Goal: Task Accomplishment & Management: Manage account settings

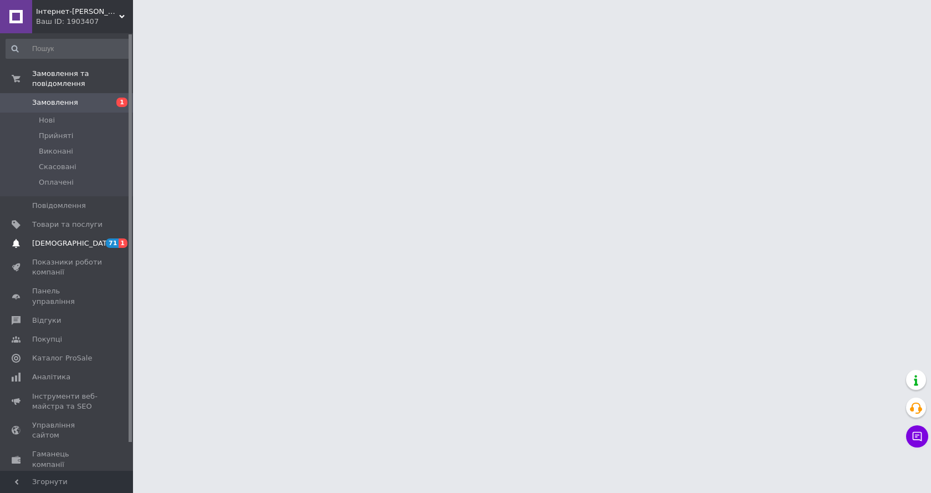
click at [47, 238] on span "[DEMOGRAPHIC_DATA]" at bounding box center [73, 243] width 82 height 10
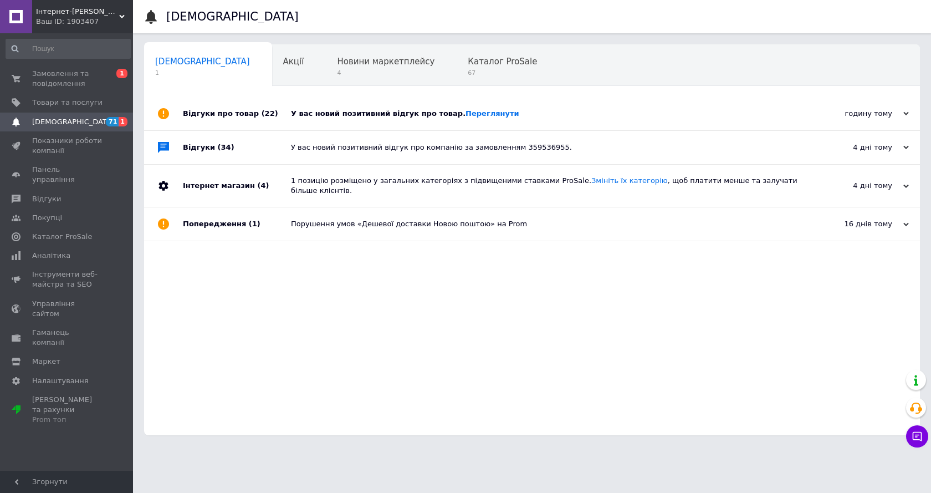
click at [392, 115] on div "У вас новий позитивний відгук про товар. Переглянути" at bounding box center [544, 114] width 507 height 10
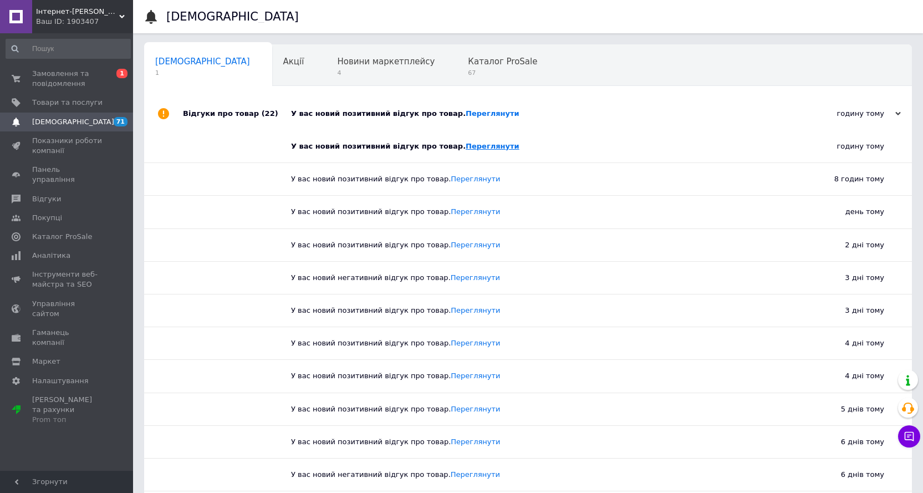
click at [465, 146] on link "Переглянути" at bounding box center [492, 146] width 54 height 8
click at [67, 84] on span "Замовлення та повідомлення" at bounding box center [67, 79] width 70 height 20
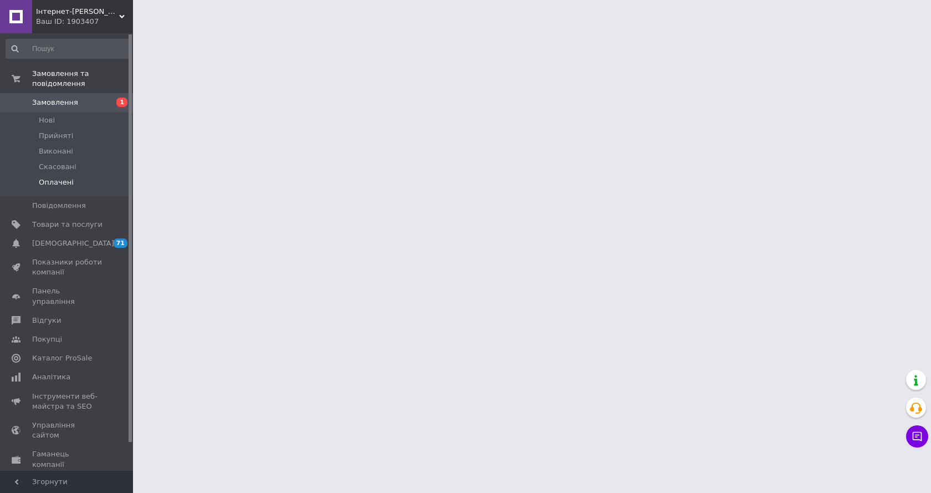
click at [59, 177] on span "Оплачені" at bounding box center [56, 182] width 35 height 10
click at [67, 112] on li "Нові" at bounding box center [68, 120] width 136 height 16
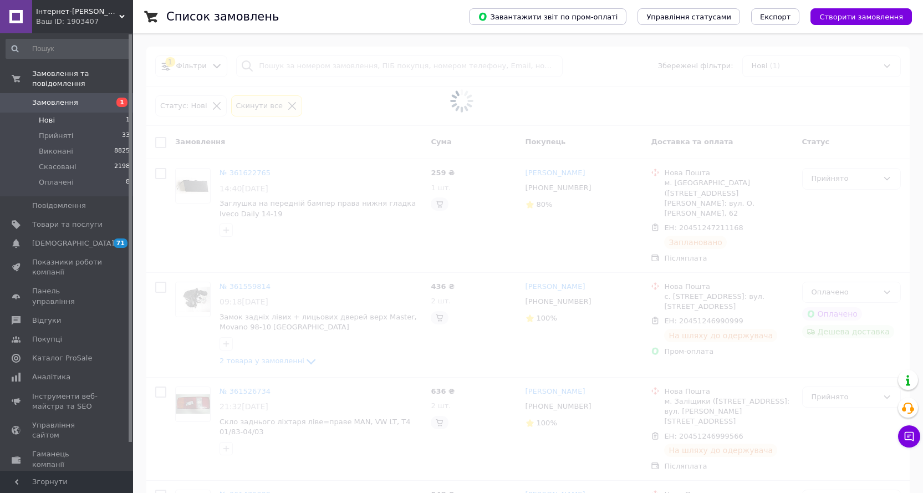
click at [63, 112] on li "Нові 1" at bounding box center [68, 120] width 136 height 16
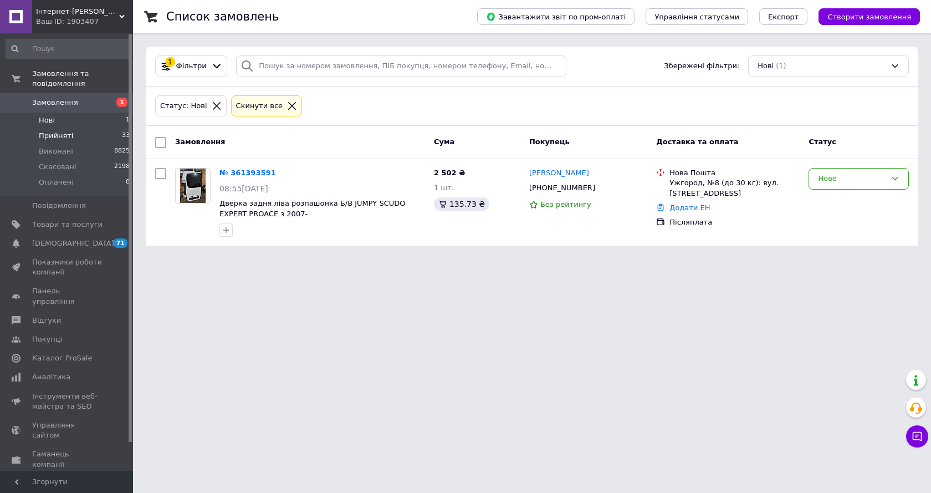
click at [44, 131] on span "Прийняті" at bounding box center [56, 136] width 34 height 10
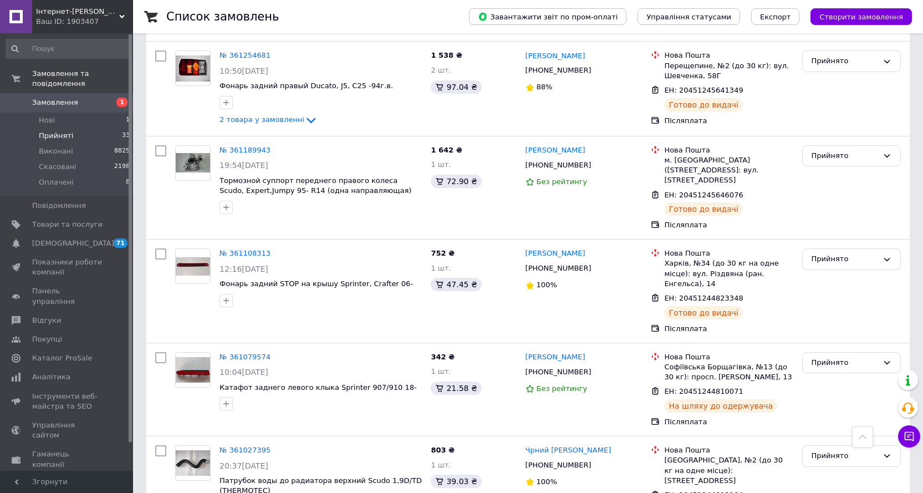
scroll to position [2161, 0]
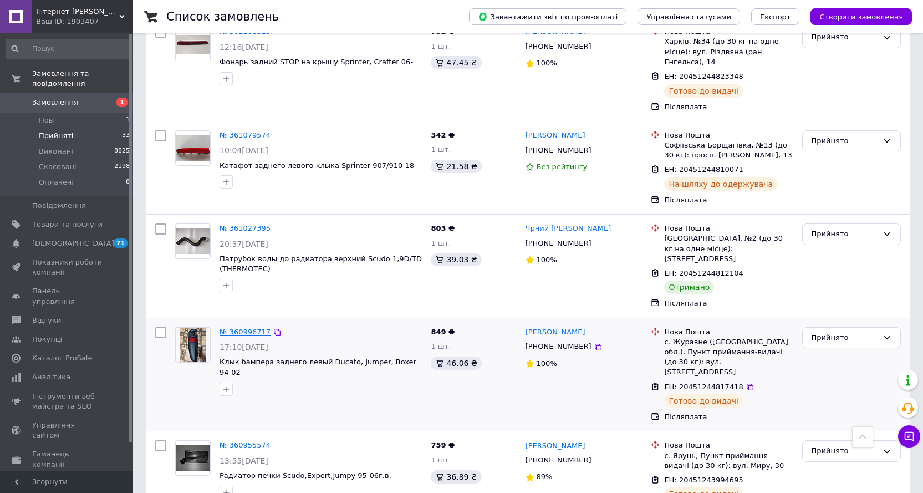
click at [232, 327] on link "№ 360996717" at bounding box center [244, 331] width 51 height 8
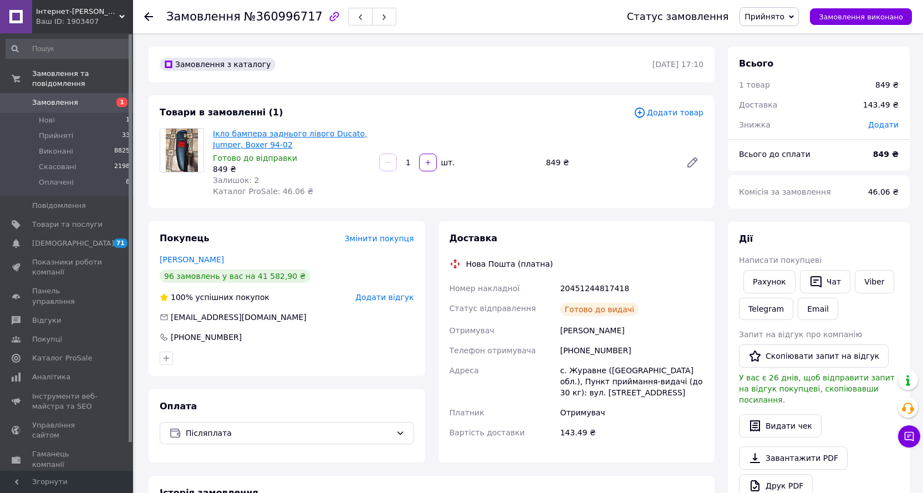
click at [255, 137] on link "Ікло бампера заднього лівого Ducato, Jumper, Boxer 94-02" at bounding box center [290, 139] width 155 height 20
click at [56, 131] on span "Прийняті" at bounding box center [56, 136] width 34 height 10
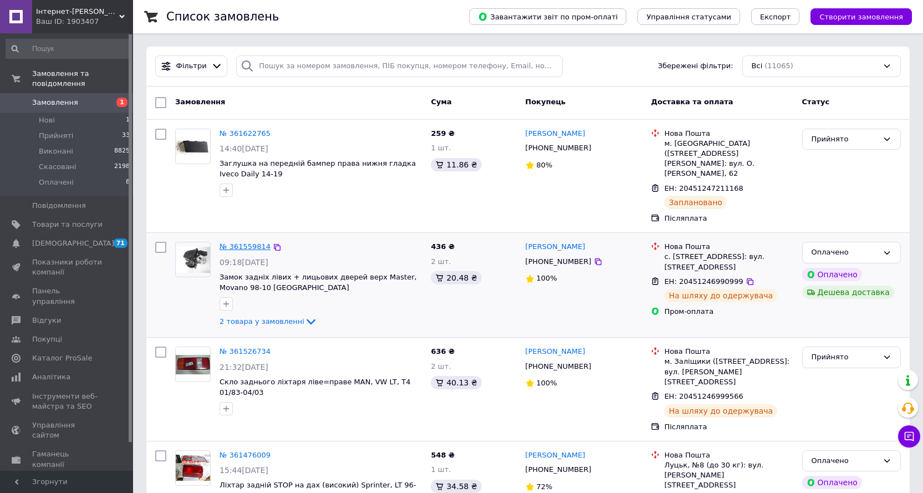
click at [241, 242] on link "№ 361559814" at bounding box center [244, 246] width 51 height 8
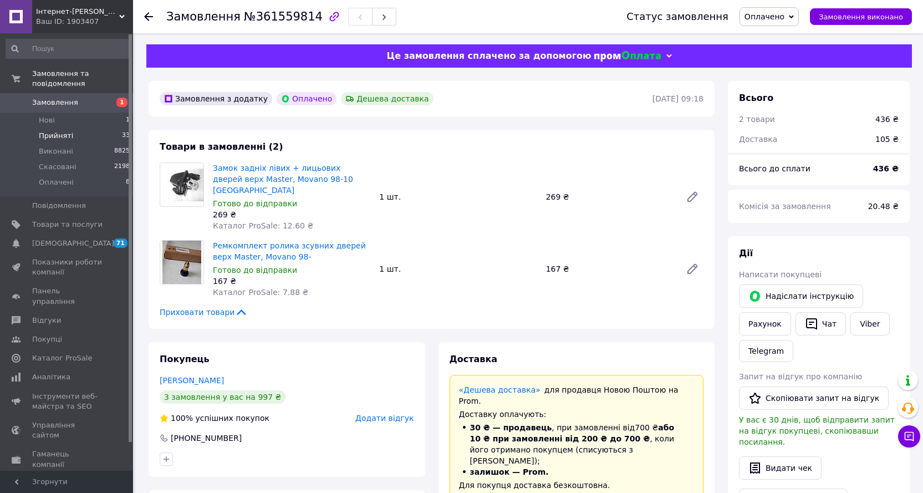
click at [52, 131] on span "Прийняті" at bounding box center [56, 136] width 34 height 10
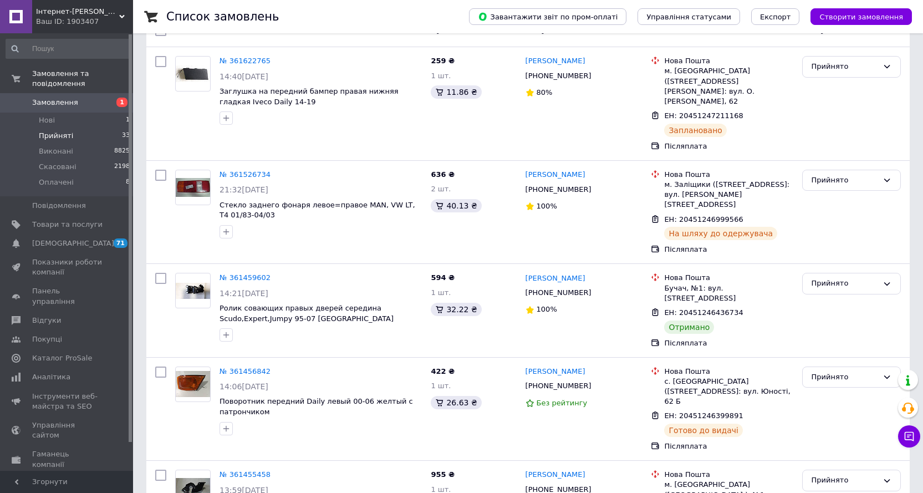
scroll to position [111, 0]
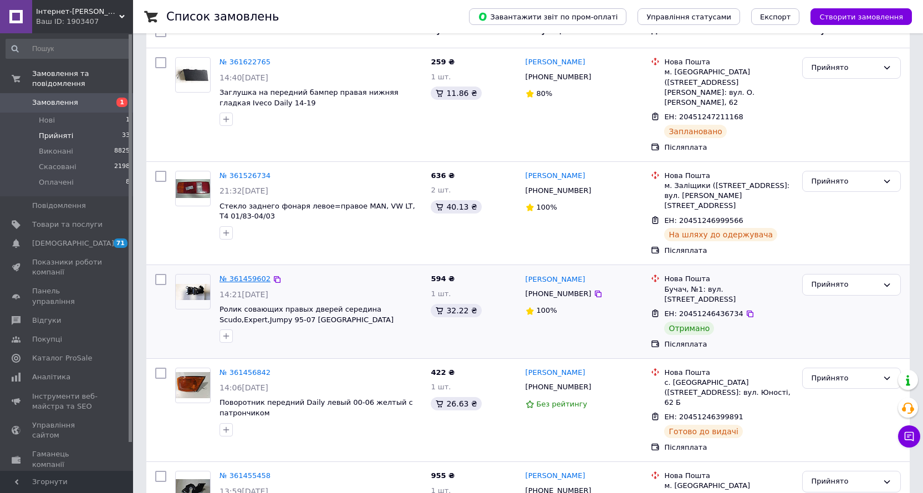
click at [243, 274] on link "№ 361459602" at bounding box center [244, 278] width 51 height 8
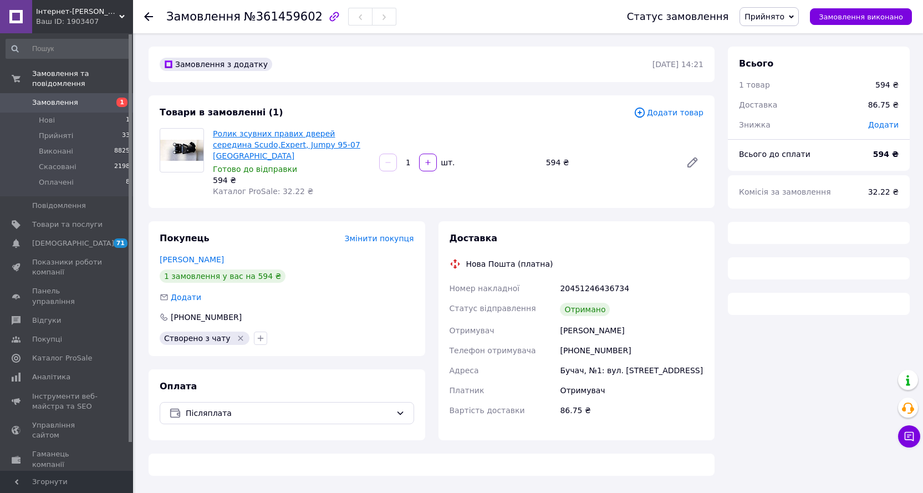
click at [243, 146] on link "Ролик зсувних правих дверей середина Scudo,Expert, Jumpy 95-07 [GEOGRAPHIC_DATA]" at bounding box center [286, 144] width 147 height 31
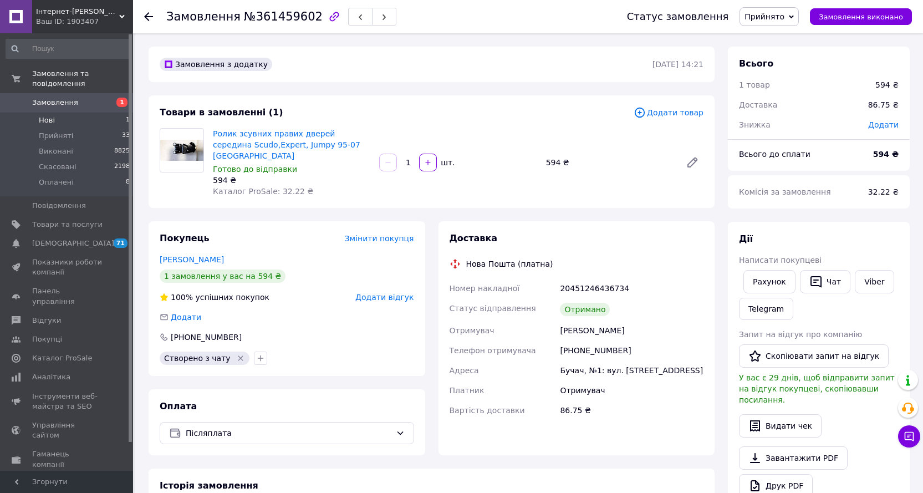
click at [49, 115] on span "Нові" at bounding box center [47, 120] width 16 height 10
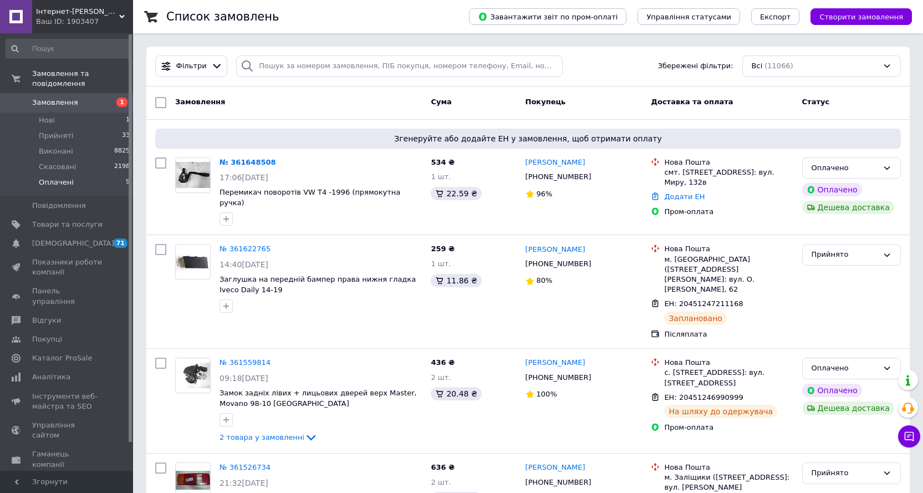
click at [54, 177] on span "Оплачені" at bounding box center [56, 182] width 35 height 10
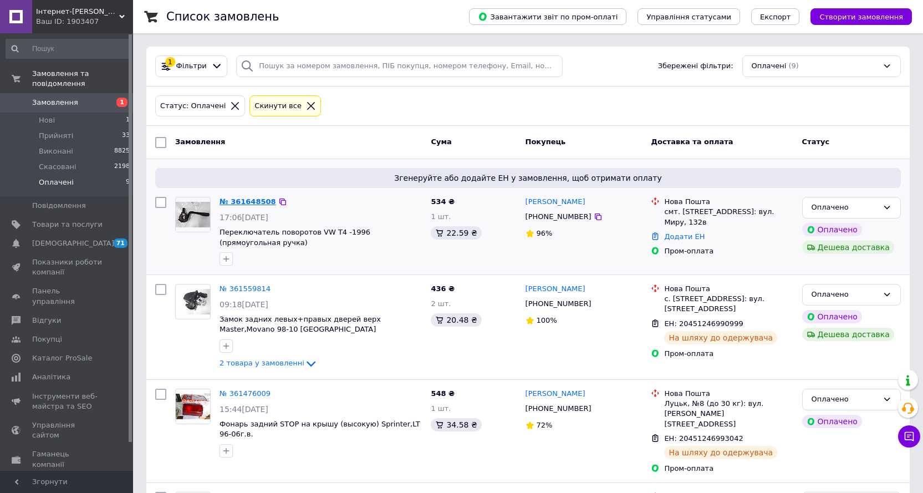
click at [249, 206] on link "№ 361648508" at bounding box center [247, 201] width 57 height 8
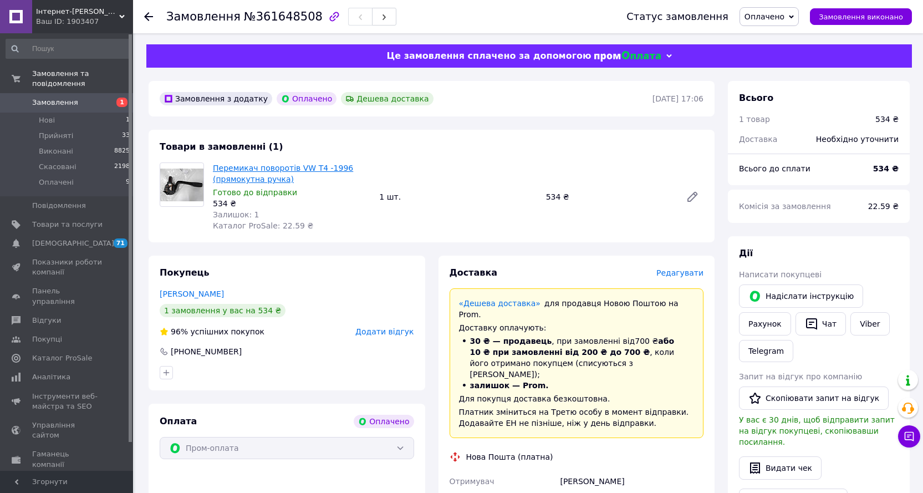
click at [259, 181] on link "Перемикач поворотів VW T4 -1996 (прямокутна ручка)" at bounding box center [283, 173] width 140 height 20
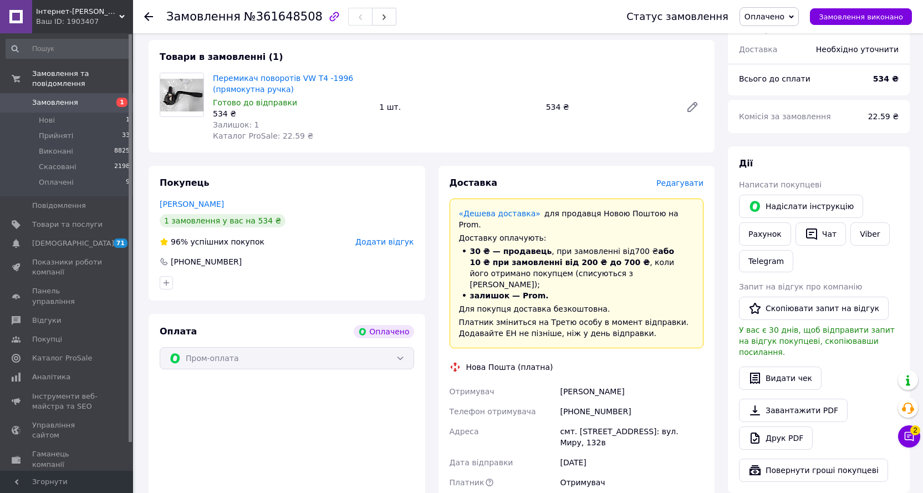
scroll to position [166, 0]
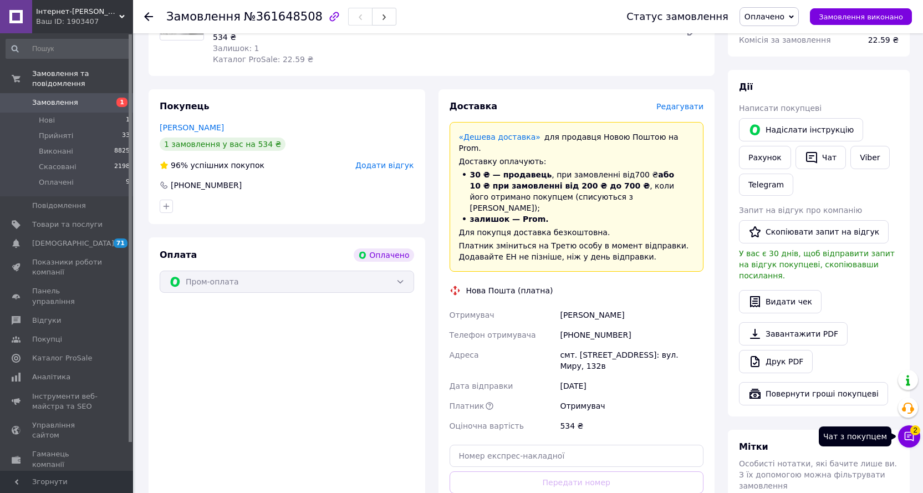
click at [907, 438] on icon at bounding box center [908, 436] width 11 height 11
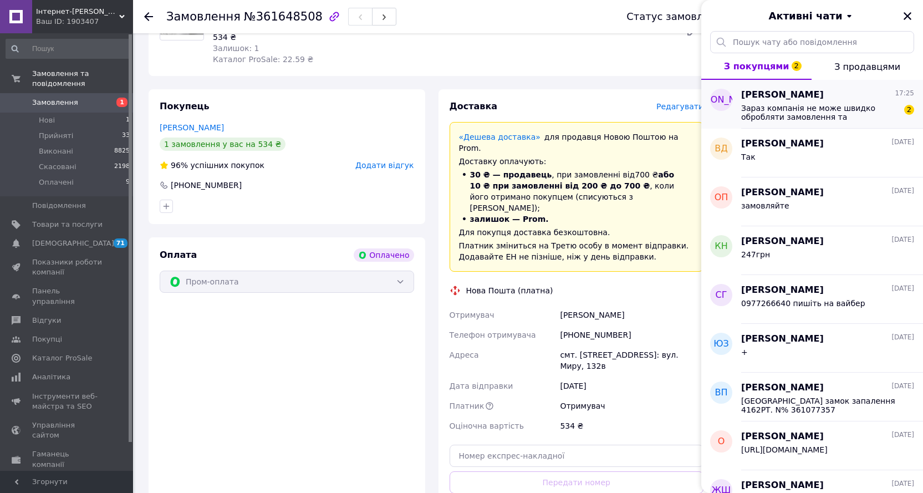
click at [816, 108] on span "Зараз компанія не може швидко обробляти замовлення та повідомлення, оскільки за…" at bounding box center [819, 113] width 157 height 18
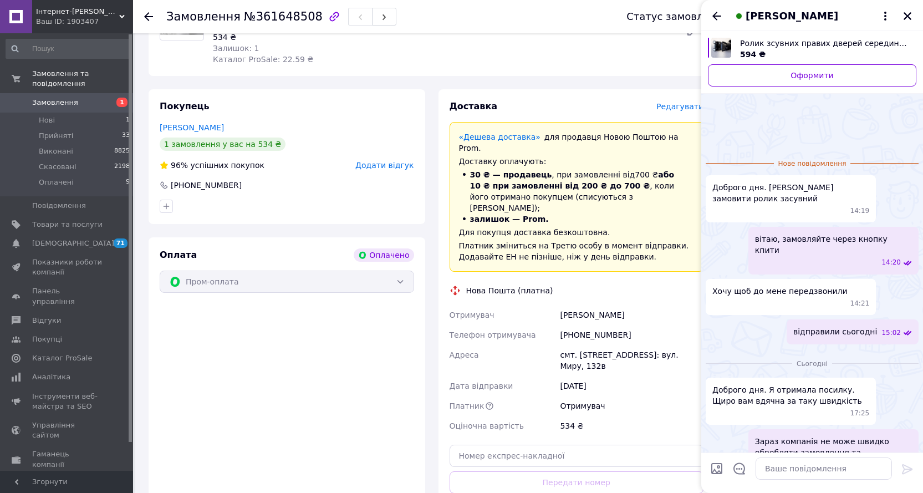
scroll to position [39, 0]
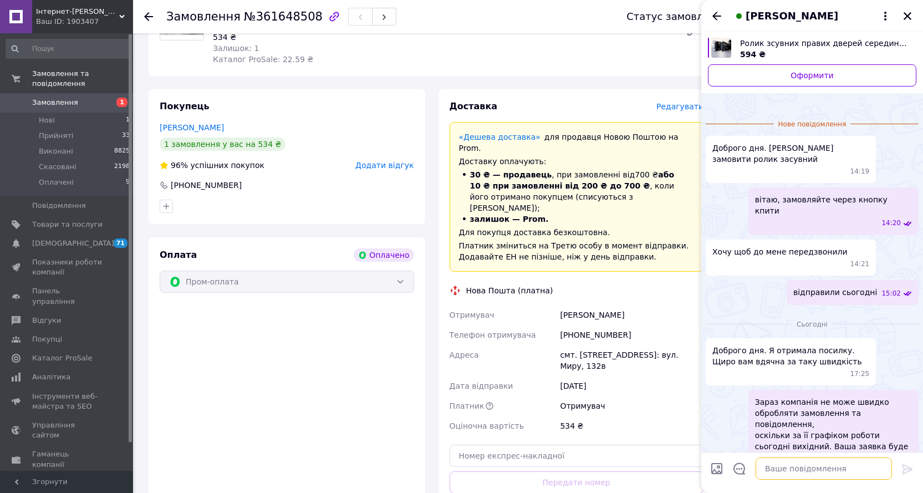
click at [805, 468] on textarea at bounding box center [823, 468] width 136 height 22
type textarea "Будь ласка )) Мирного неба!"
click at [912, 470] on icon at bounding box center [906, 468] width 13 height 13
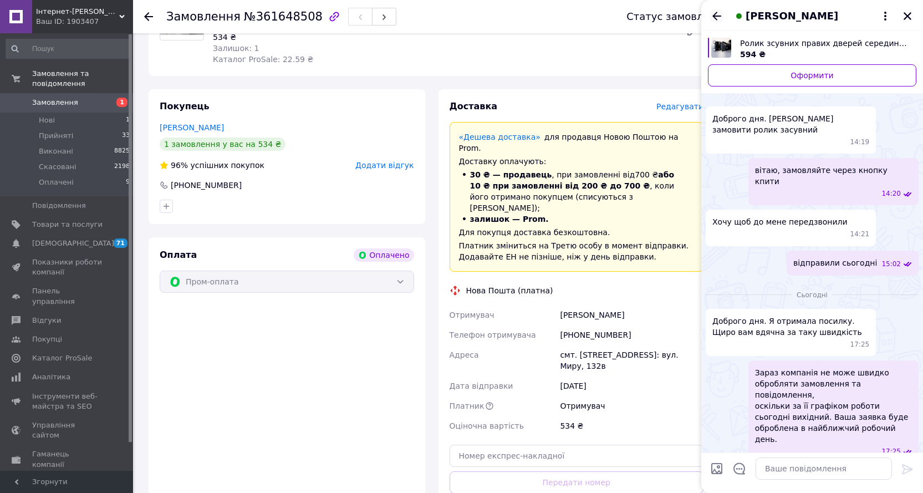
click at [715, 18] on icon "Назад" at bounding box center [716, 16] width 9 height 8
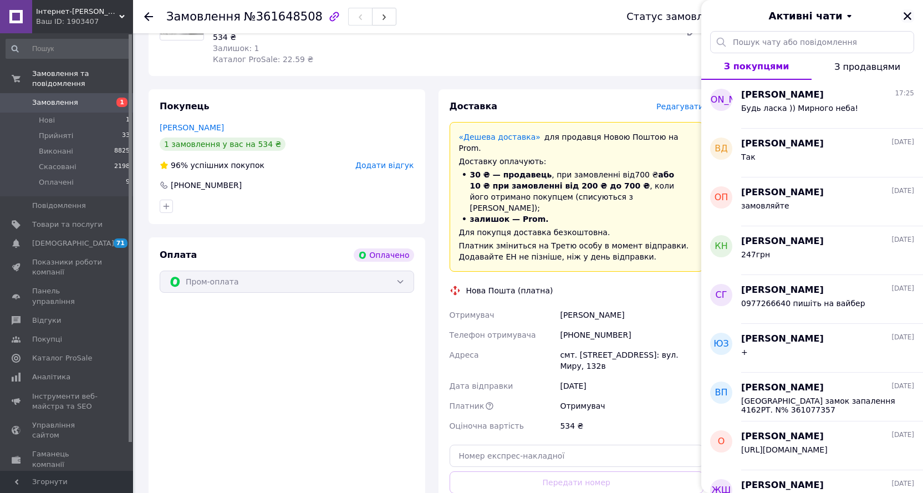
click at [912, 12] on button "Закрити" at bounding box center [906, 15] width 13 height 13
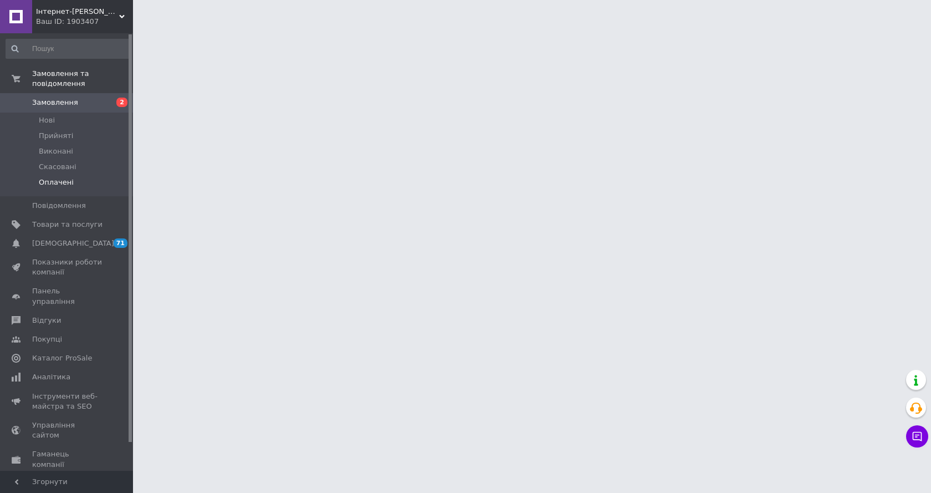
click at [62, 177] on span "Оплачені" at bounding box center [56, 182] width 35 height 10
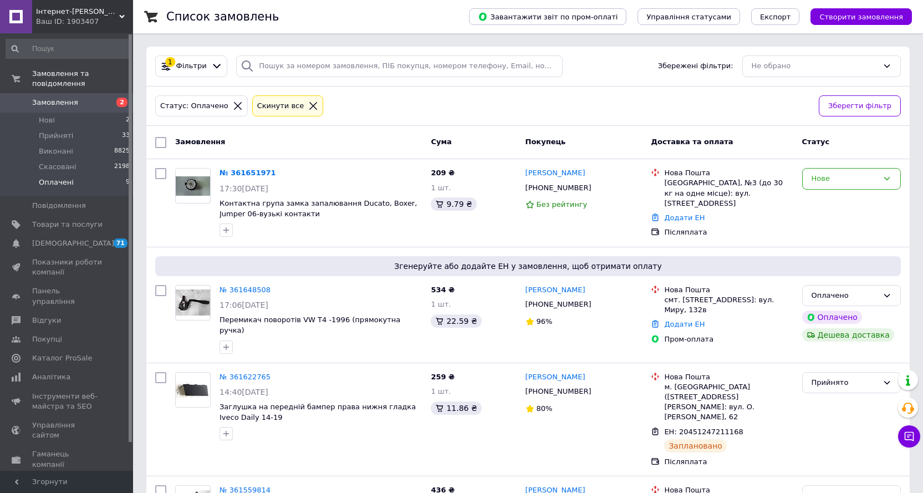
click at [59, 177] on span "Оплачені" at bounding box center [56, 182] width 35 height 10
click at [54, 177] on span "Оплачені" at bounding box center [56, 182] width 35 height 10
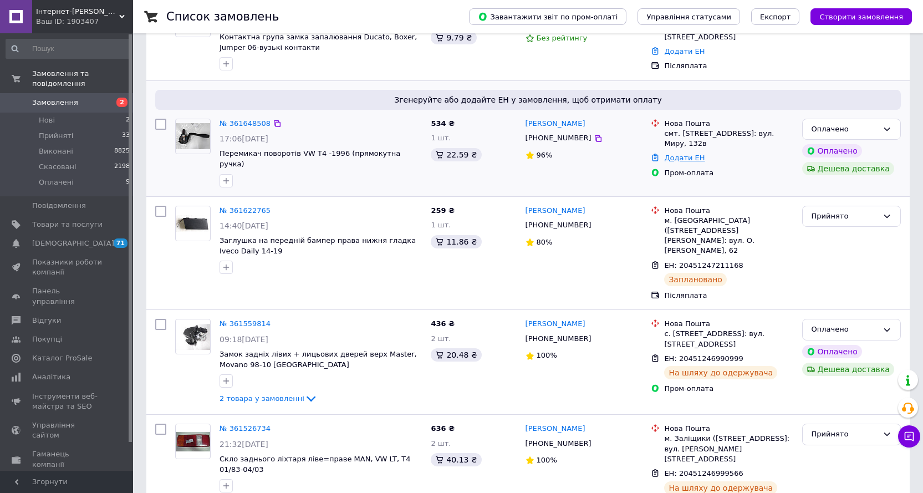
click at [695, 159] on link "Додати ЕН" at bounding box center [684, 157] width 40 height 8
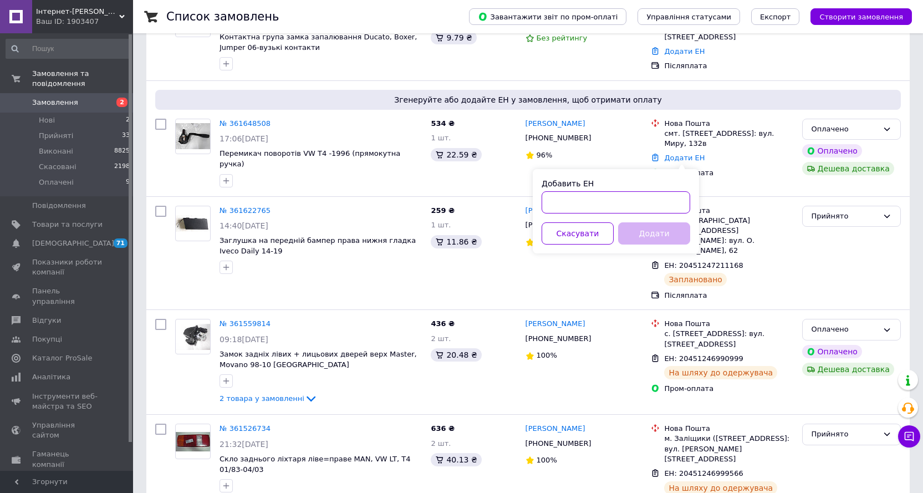
click at [611, 207] on input "Добавить ЕН" at bounding box center [615, 202] width 149 height 22
paste input "20451247409084"
type input "20451247409084"
click at [643, 236] on button "Додати" at bounding box center [654, 233] width 72 height 22
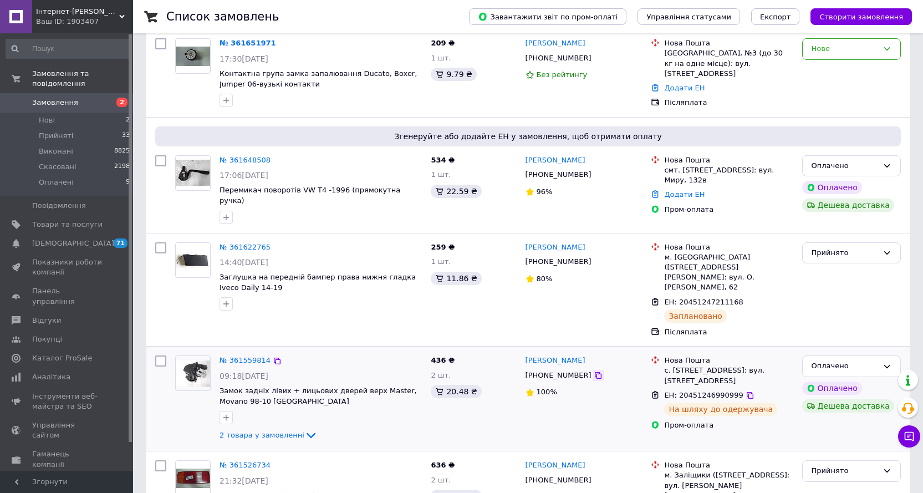
scroll to position [55, 0]
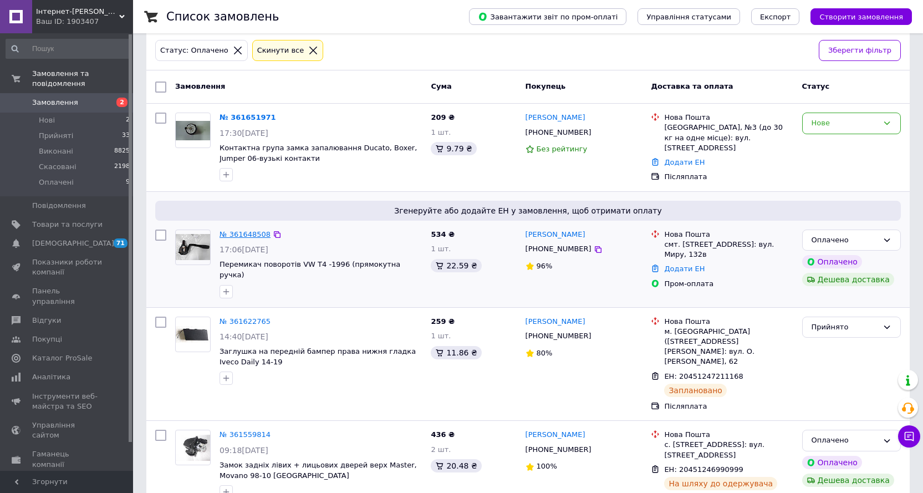
click at [236, 235] on link "№ 361648508" at bounding box center [244, 234] width 51 height 8
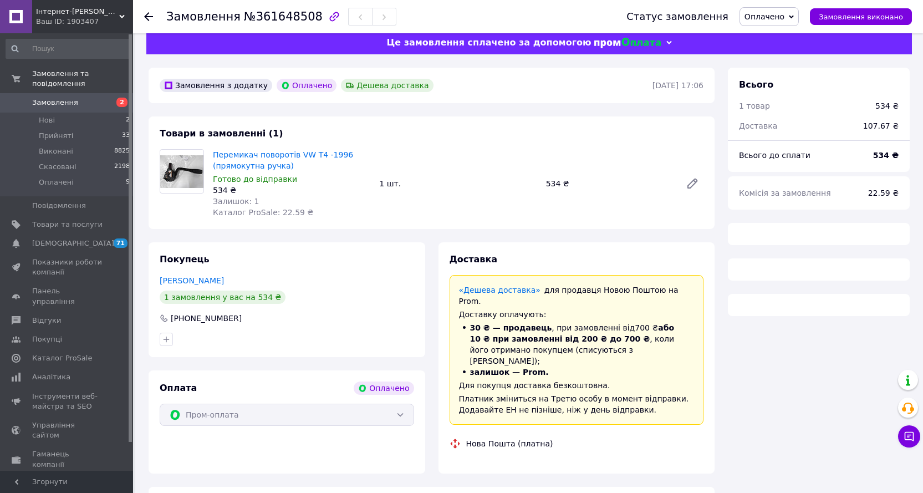
scroll to position [21, 0]
